Goal: Transaction & Acquisition: Purchase product/service

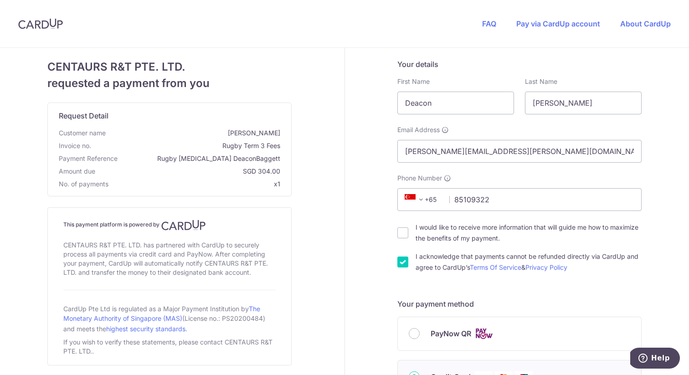
scroll to position [356, 0]
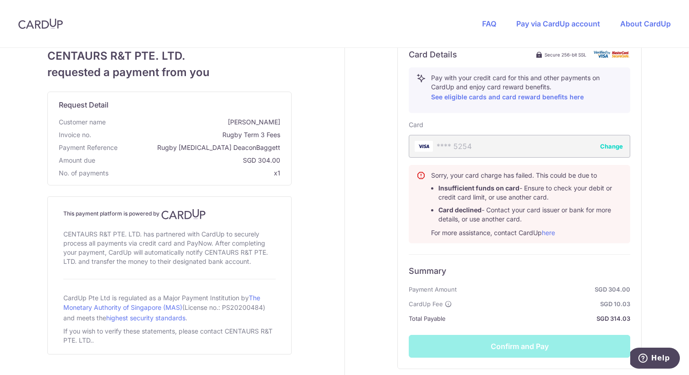
click at [509, 303] on strong "SGD 10.03" at bounding box center [543, 303] width 174 height 11
click at [612, 143] on button "Change" at bounding box center [611, 146] width 23 height 9
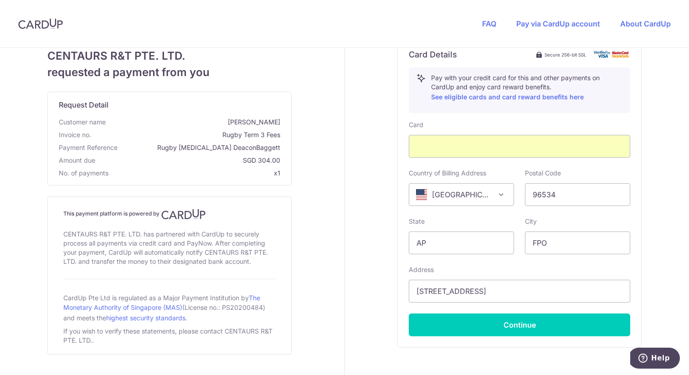
scroll to position [0, 0]
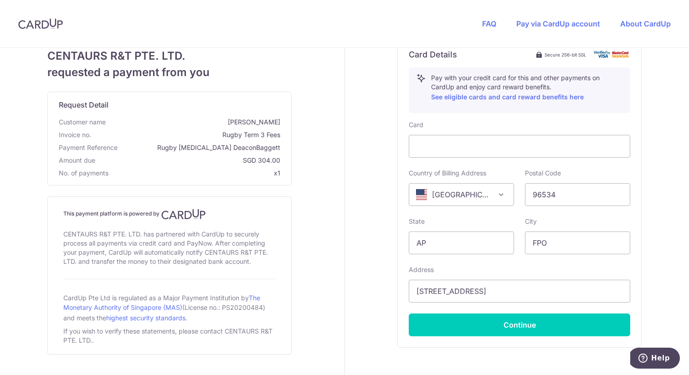
click at [501, 170] on div "Country of Billing Address [GEOGRAPHIC_DATA] [GEOGRAPHIC_DATA] [GEOGRAPHIC_DATA…" at bounding box center [461, 187] width 105 height 37
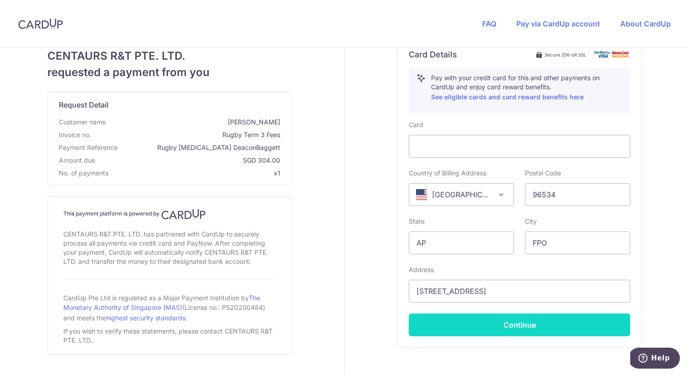
click at [533, 320] on button "Continue" at bounding box center [519, 324] width 221 height 23
type input "**** 5220"
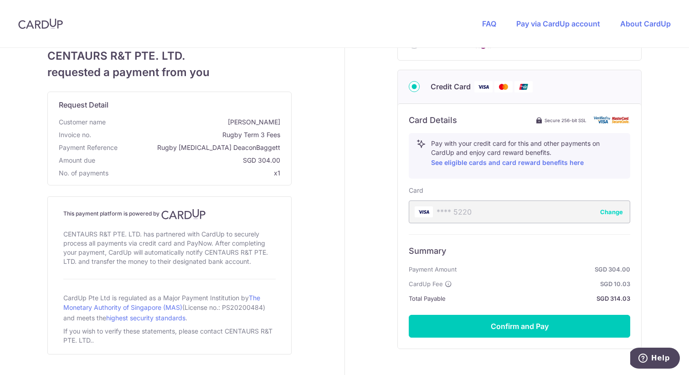
scroll to position [295, 0]
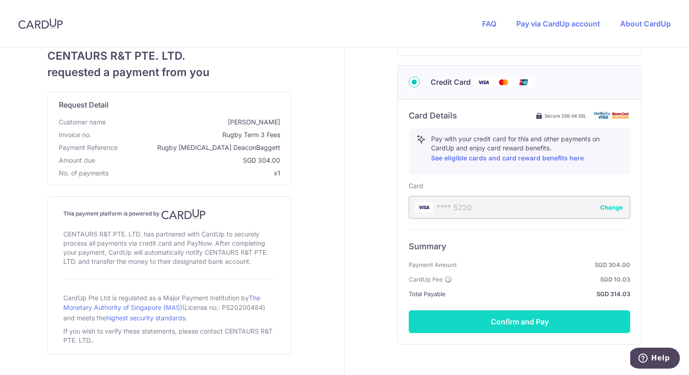
click at [532, 325] on button "Confirm and Pay" at bounding box center [519, 321] width 221 height 23
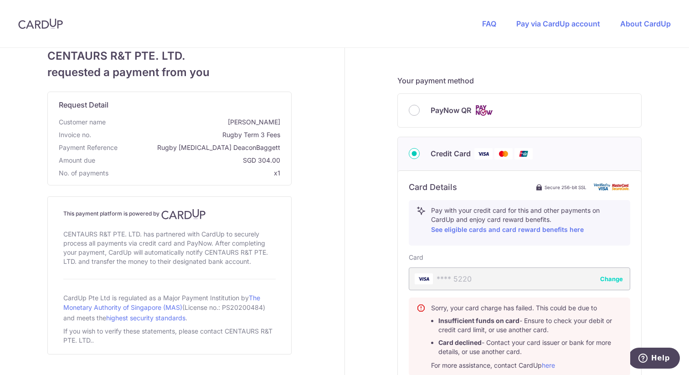
scroll to position [0, 0]
